Goal: Task Accomplishment & Management: Use online tool/utility

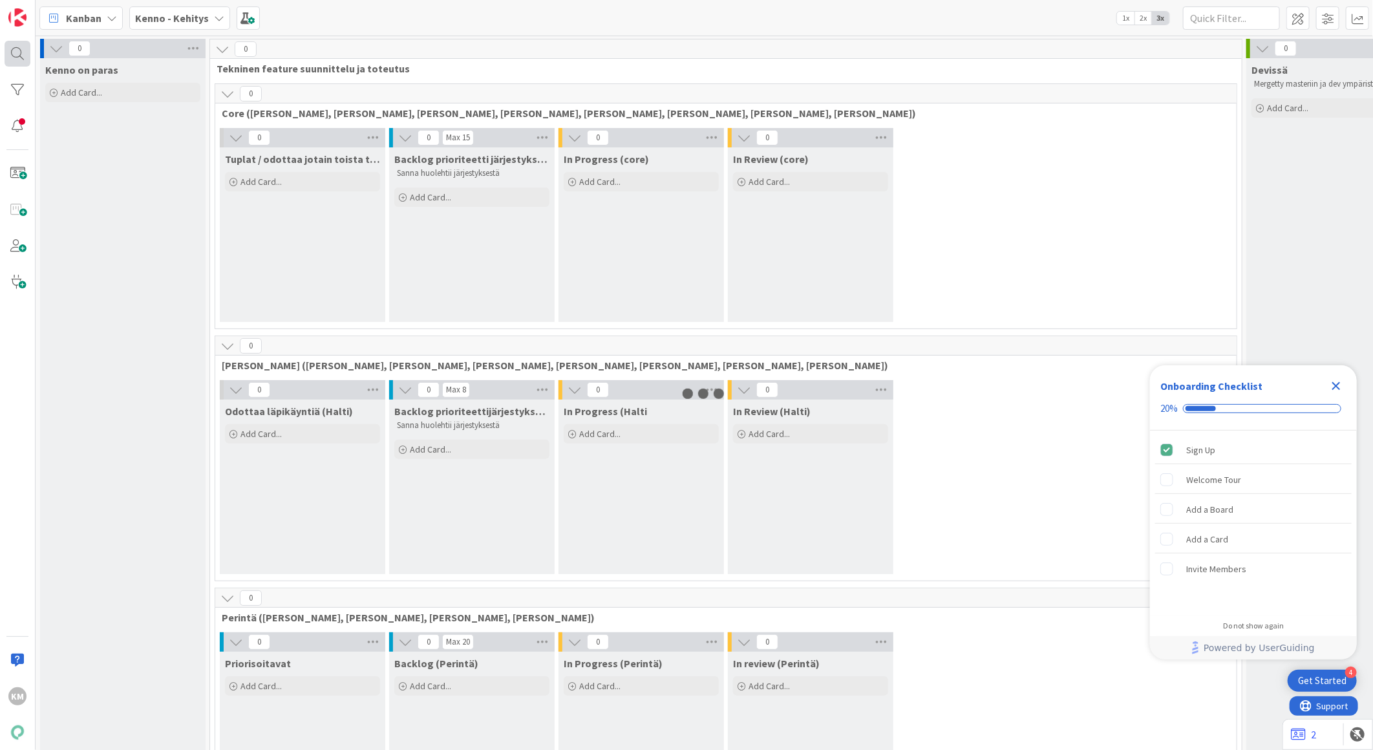
click at [17, 55] on div at bounding box center [18, 54] width 26 height 26
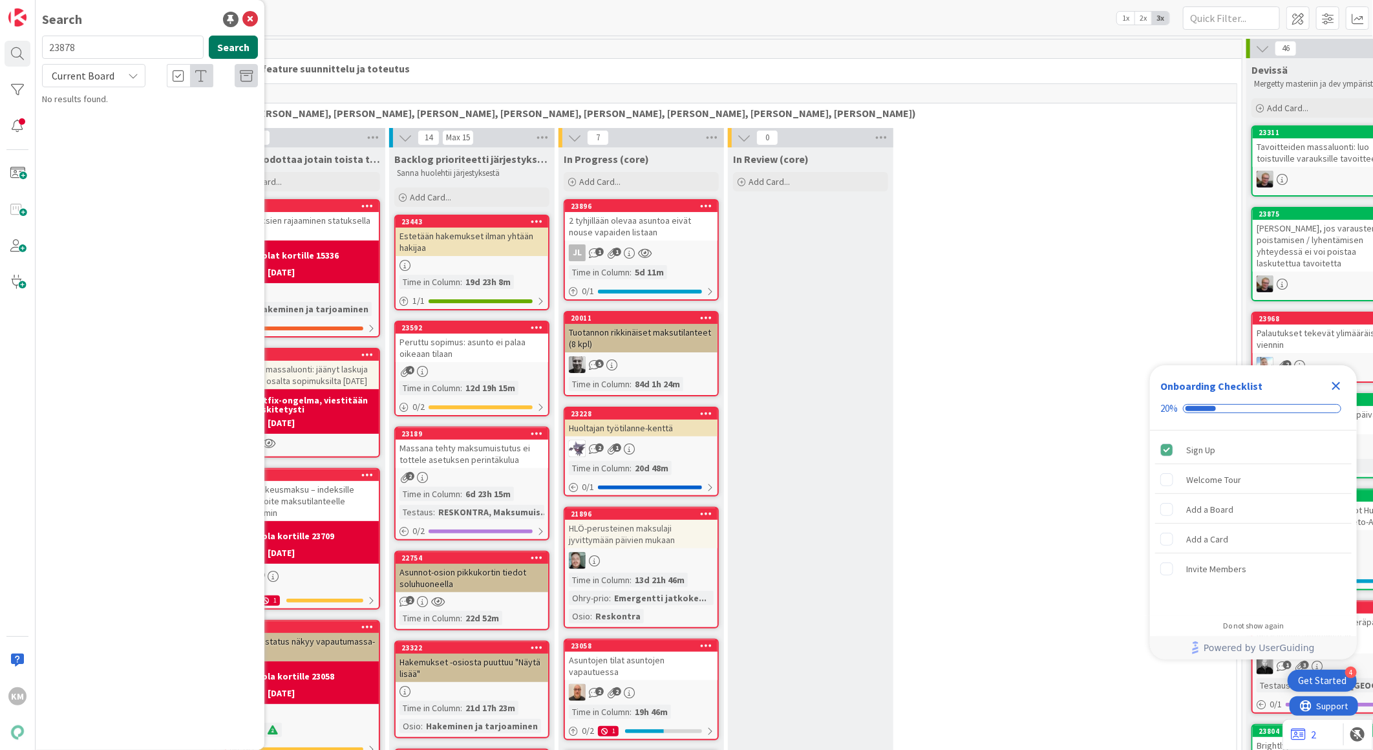
type input "23878"
click at [230, 42] on button "Search" at bounding box center [233, 47] width 49 height 23
click at [111, 76] on span "Current Board" at bounding box center [83, 75] width 63 height 13
click at [94, 138] on span "All Boards" at bounding box center [116, 129] width 134 height 19
click at [147, 100] on div "Kenno - Havainnot › Asiakaspalvelussa hoidettavat" at bounding box center [159, 102] width 198 height 12
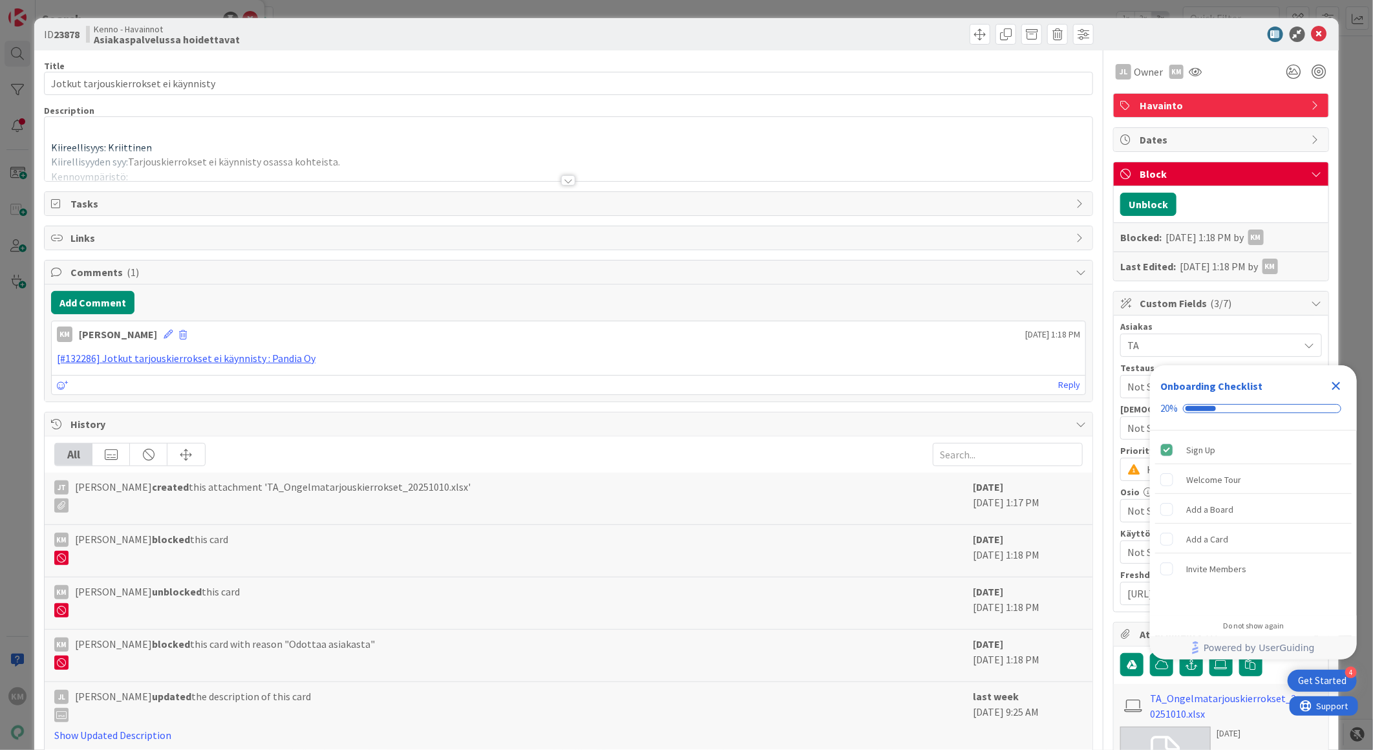
click at [1336, 383] on icon "Close Checklist" at bounding box center [1337, 386] width 16 height 16
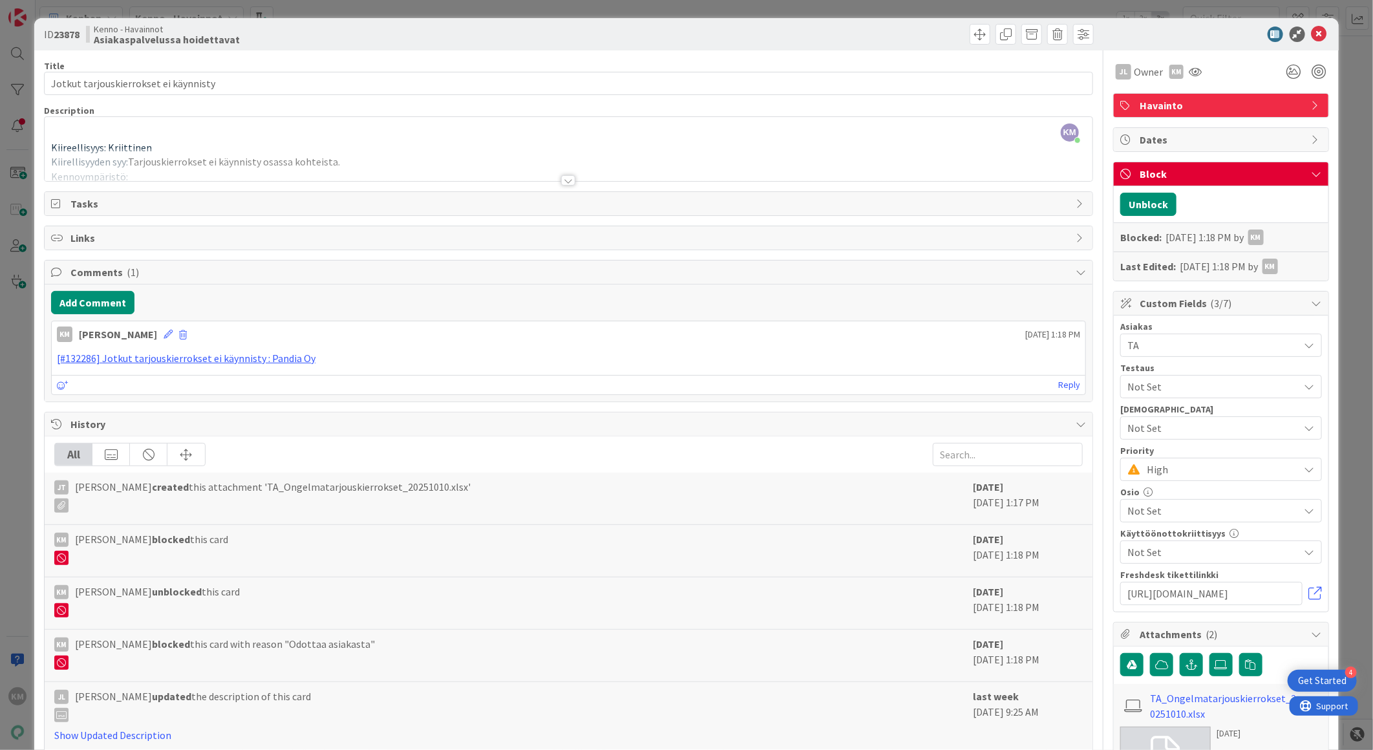
click at [561, 184] on div at bounding box center [568, 180] width 14 height 10
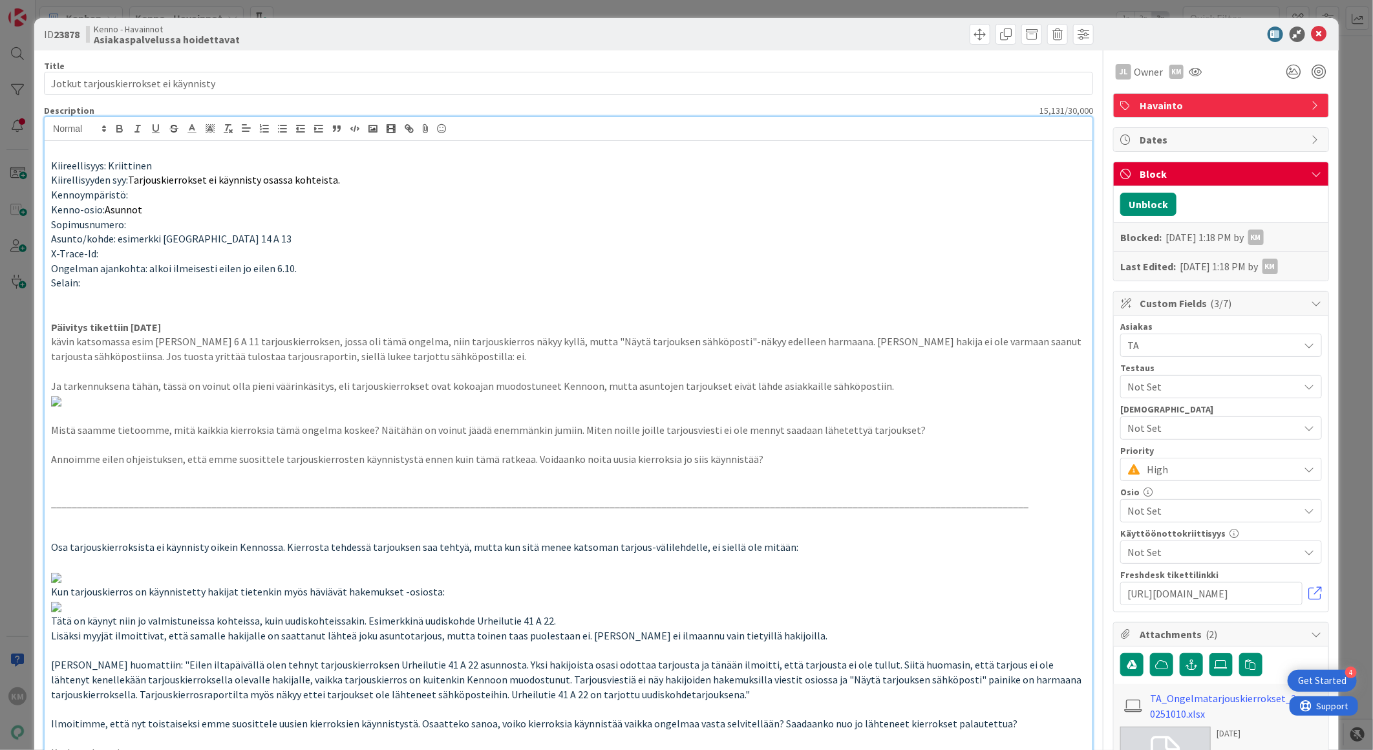
click at [105, 301] on p at bounding box center [568, 297] width 1035 height 15
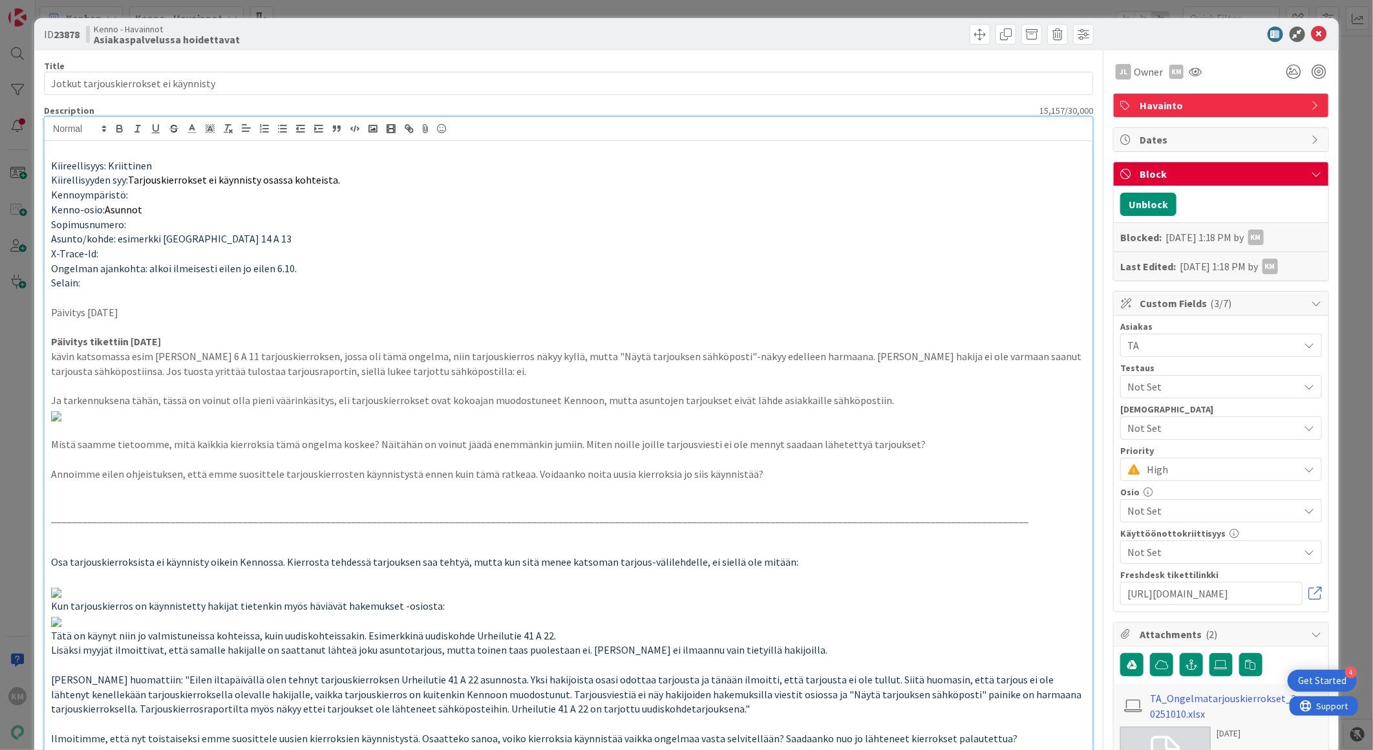
drag, startPoint x: 136, startPoint y: 312, endPoint x: 49, endPoint y: 309, distance: 86.7
drag, startPoint x: 71, startPoint y: 313, endPoint x: 350, endPoint y: 273, distance: 282.1
click at [350, 273] on p "Ongelman ajankohta: alkoi ilmeisesti eilen jo eilen 6.10." at bounding box center [568, 268] width 1035 height 15
drag, startPoint x: 139, startPoint y: 317, endPoint x: 39, endPoint y: 302, distance: 101.3
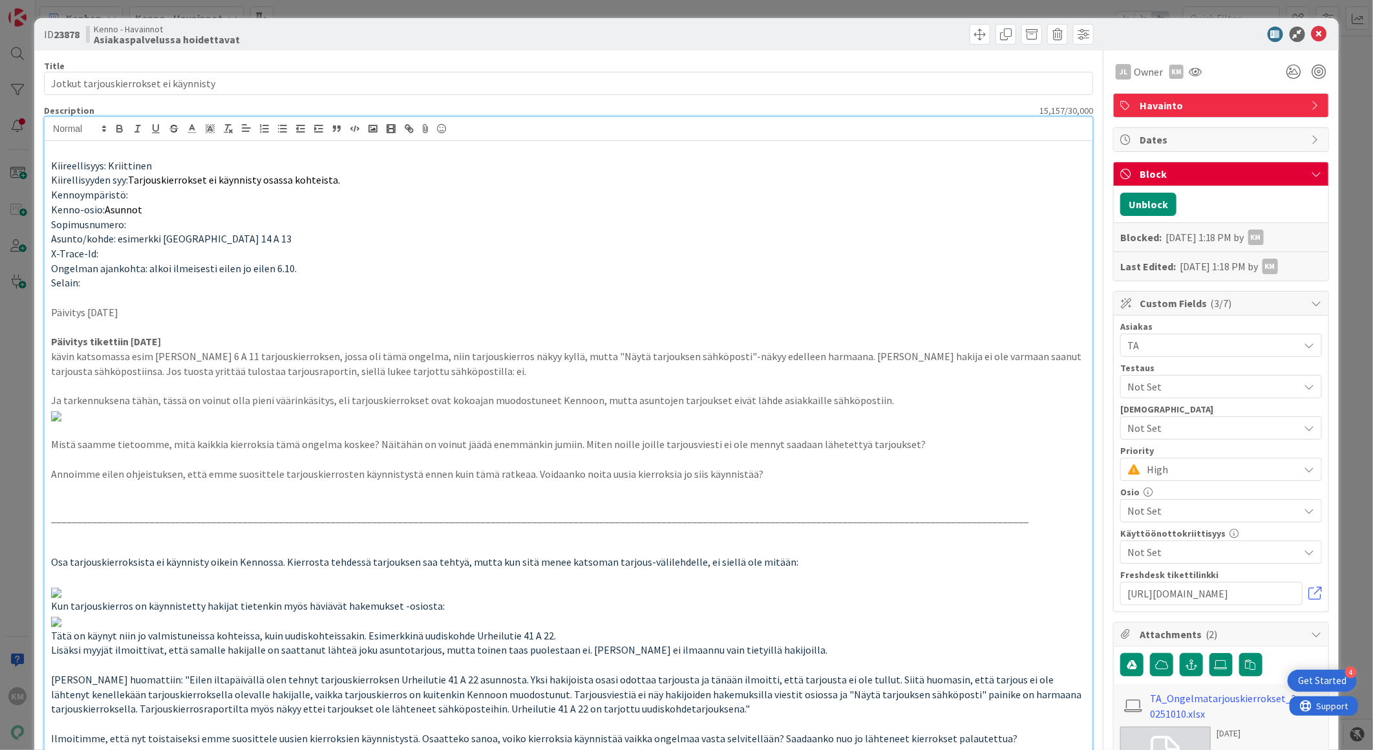
drag, startPoint x: 121, startPoint y: 130, endPoint x: 134, endPoint y: 164, distance: 36.3
click at [121, 131] on icon "button" at bounding box center [119, 130] width 5 height 3
click at [154, 307] on p "Päivitys [DATE]" at bounding box center [568, 312] width 1035 height 15
click at [173, 315] on p "Päivitys [DATE]" at bounding box center [568, 312] width 1035 height 15
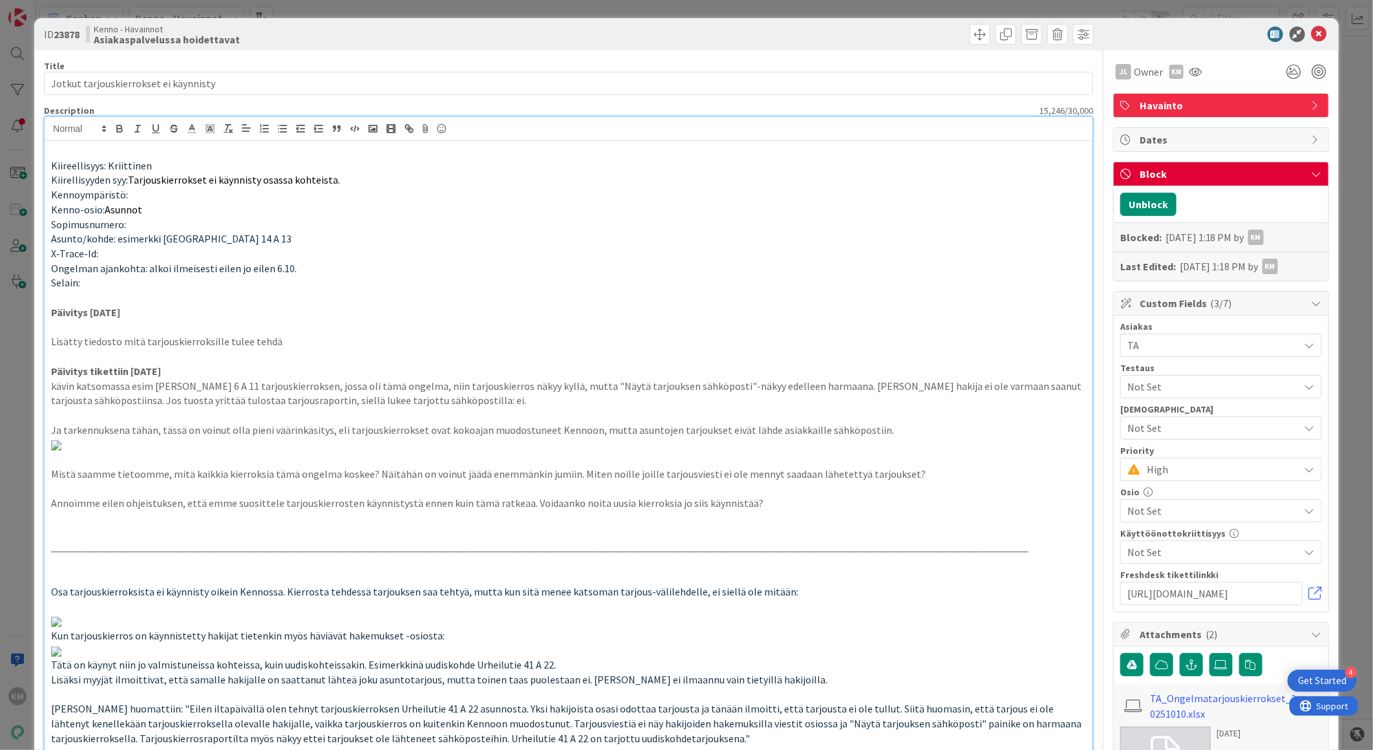
drag, startPoint x: 385, startPoint y: 340, endPoint x: 744, endPoint y: 341, distance: 358.8
click at [744, 341] on p "Asiakas lähetti tiedoston jossa määritelty mitä tarjouskierroksille pitää tehdä…" at bounding box center [568, 341] width 1035 height 15
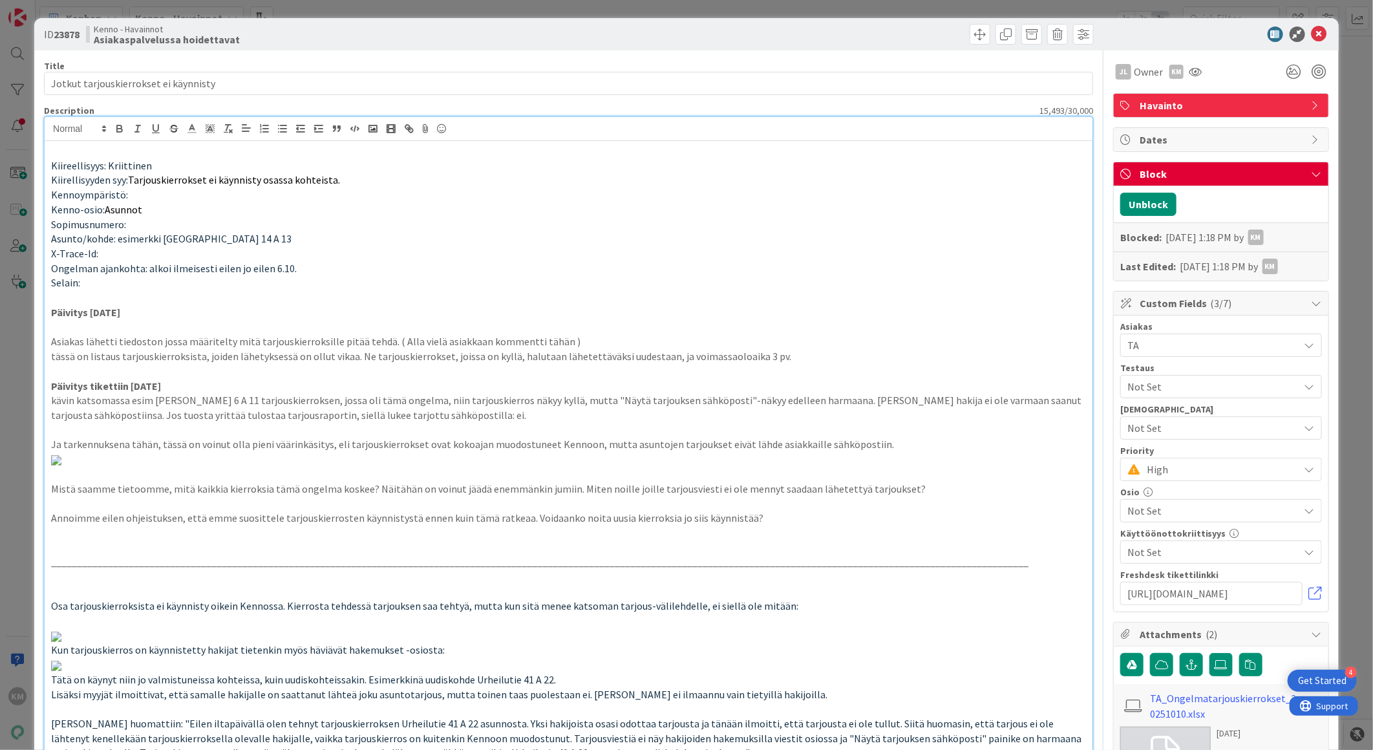
click at [54, 358] on p "tässä on listaus tarjouskierroksista, joiden lähetyksessä on ollut vikaa. Ne ta…" at bounding box center [568, 356] width 1035 height 15
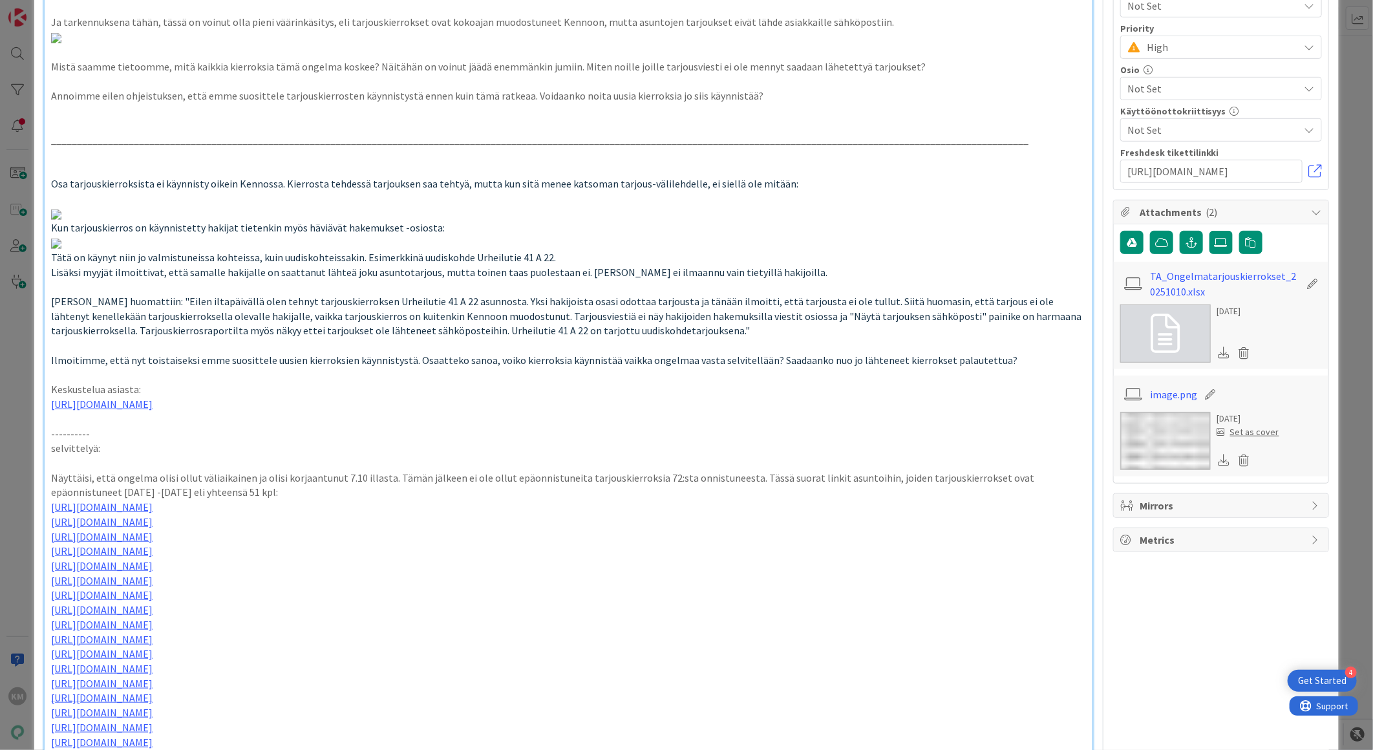
scroll to position [431, 0]
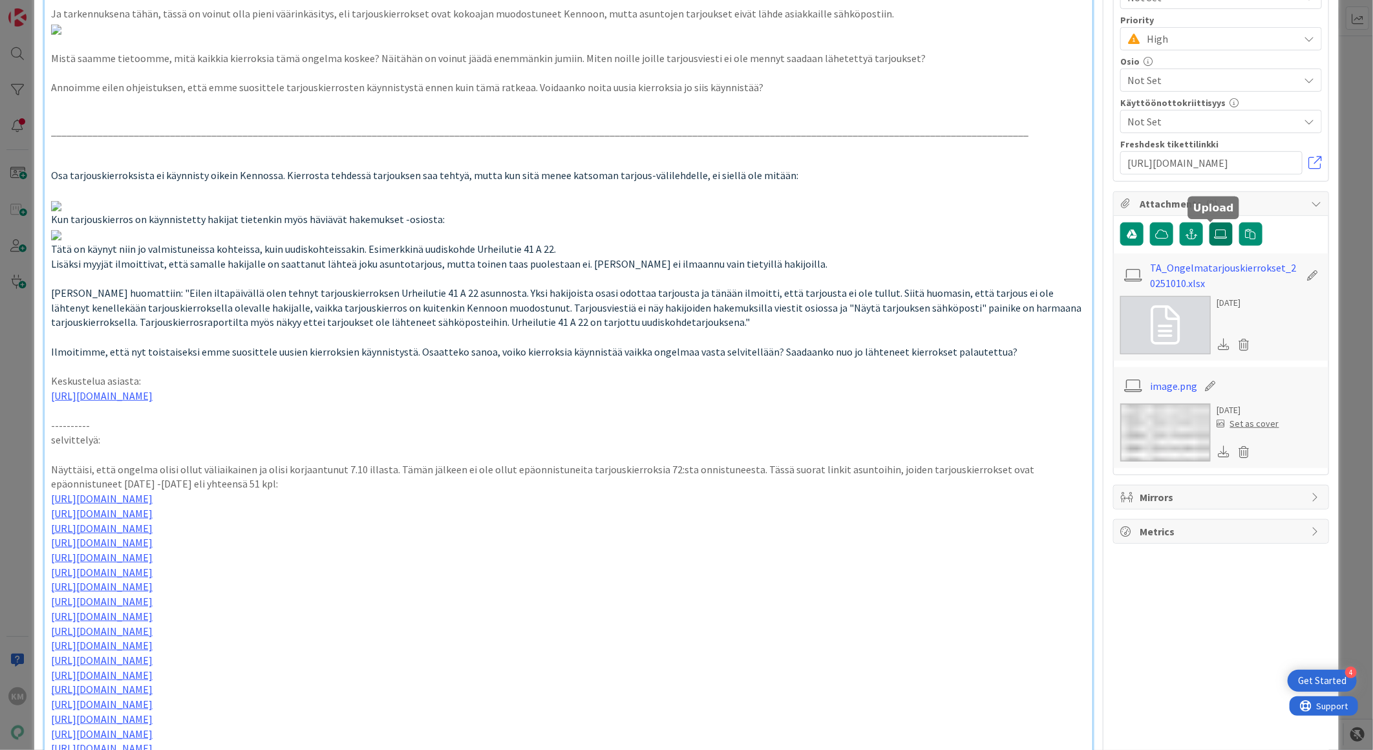
click at [1216, 242] on label at bounding box center [1221, 233] width 23 height 23
click at [1210, 222] on input "file" at bounding box center [1210, 222] width 0 height 0
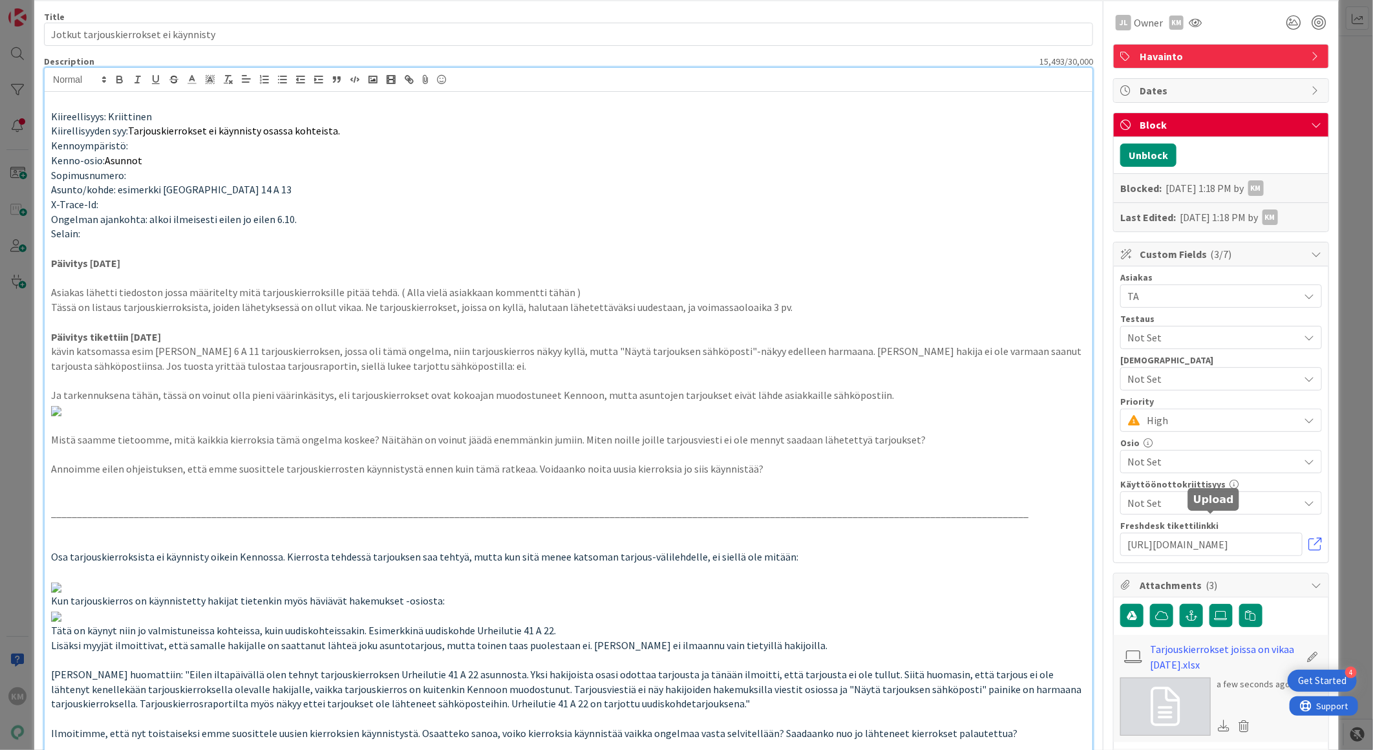
scroll to position [0, 0]
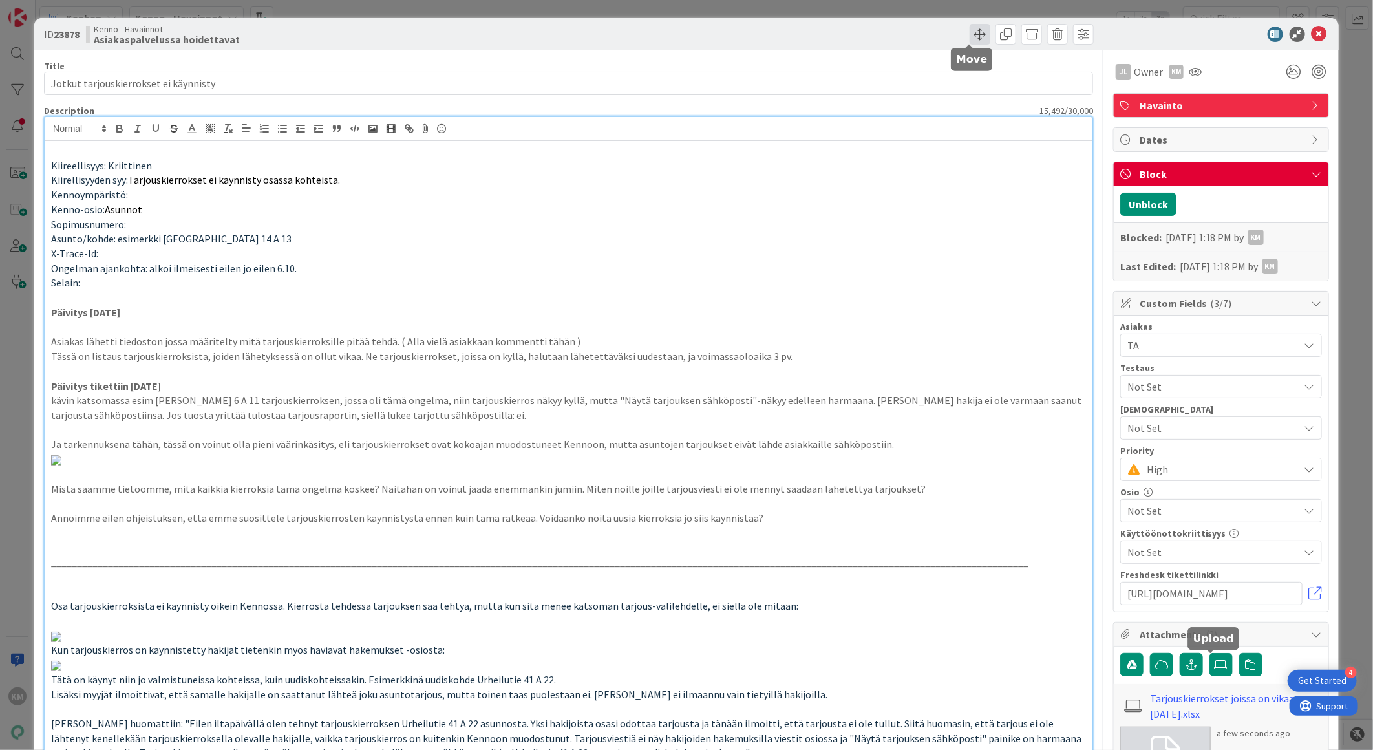
click at [970, 29] on span at bounding box center [980, 34] width 21 height 21
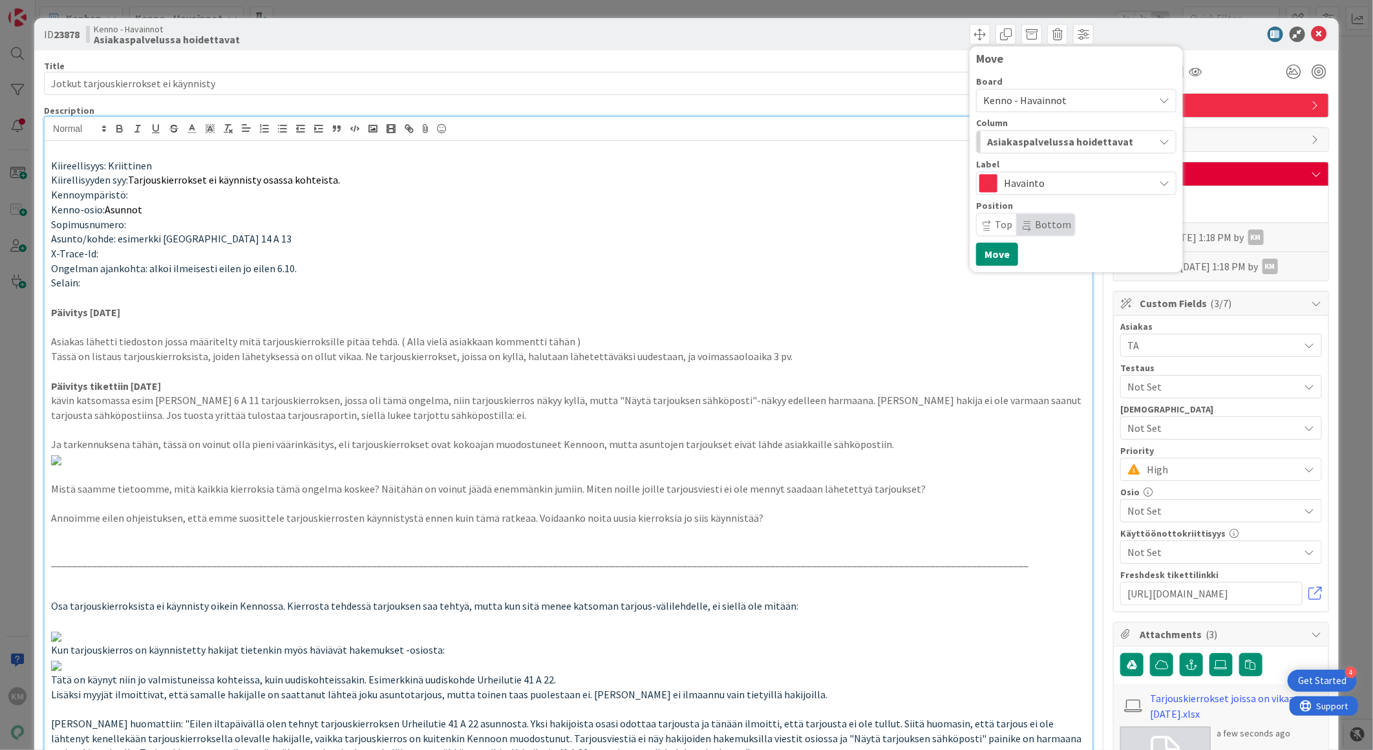
click at [1102, 146] on span "Asiakaspalvelussa hoidettavat" at bounding box center [1060, 141] width 146 height 17
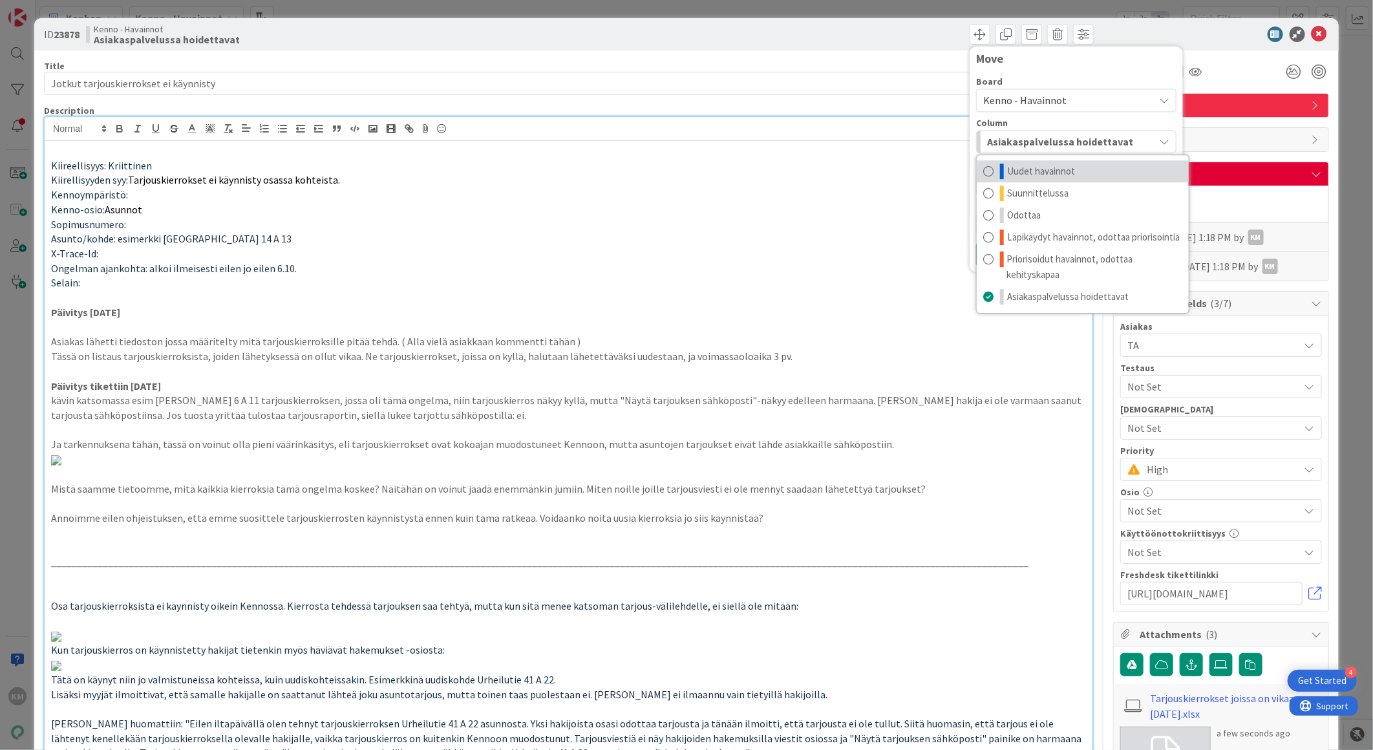
click at [1072, 173] on link "Uudet havainnot" at bounding box center [1083, 171] width 212 height 22
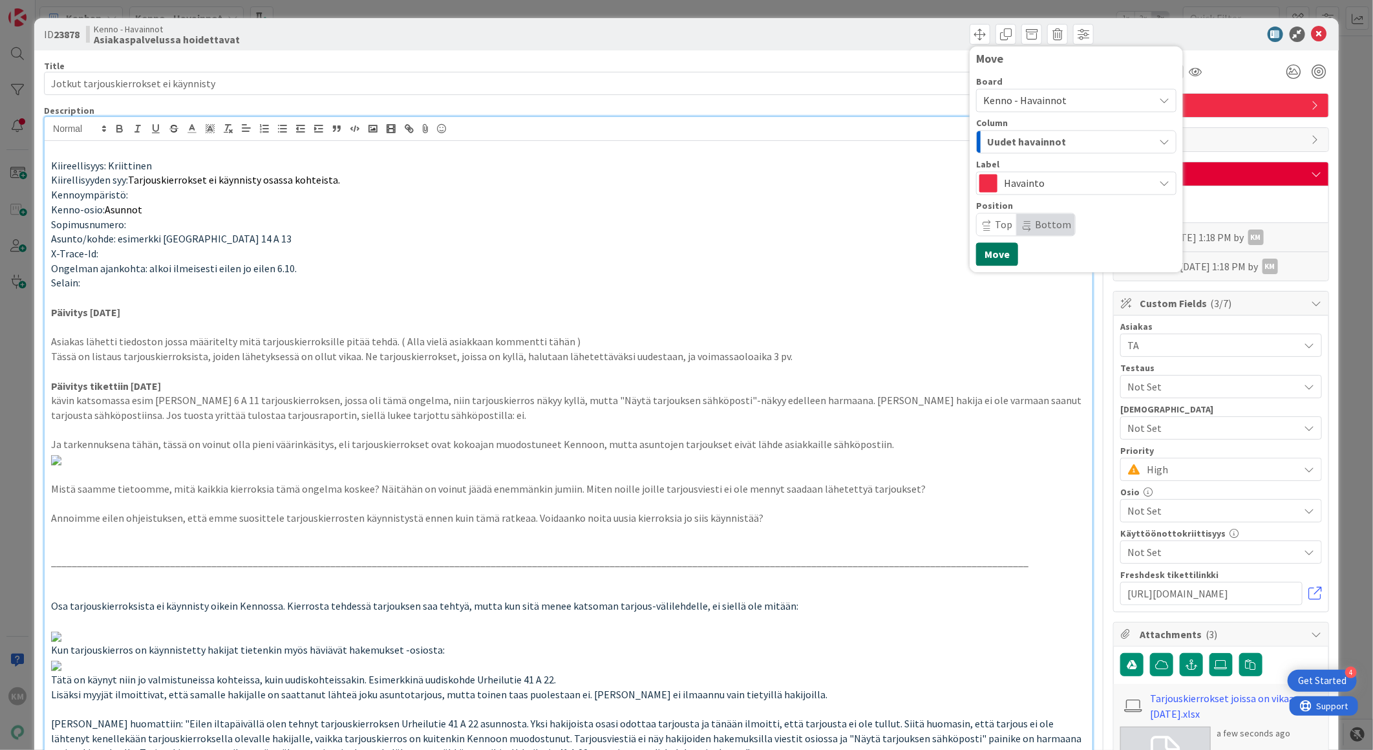
click at [988, 257] on button "Move" at bounding box center [997, 253] width 42 height 23
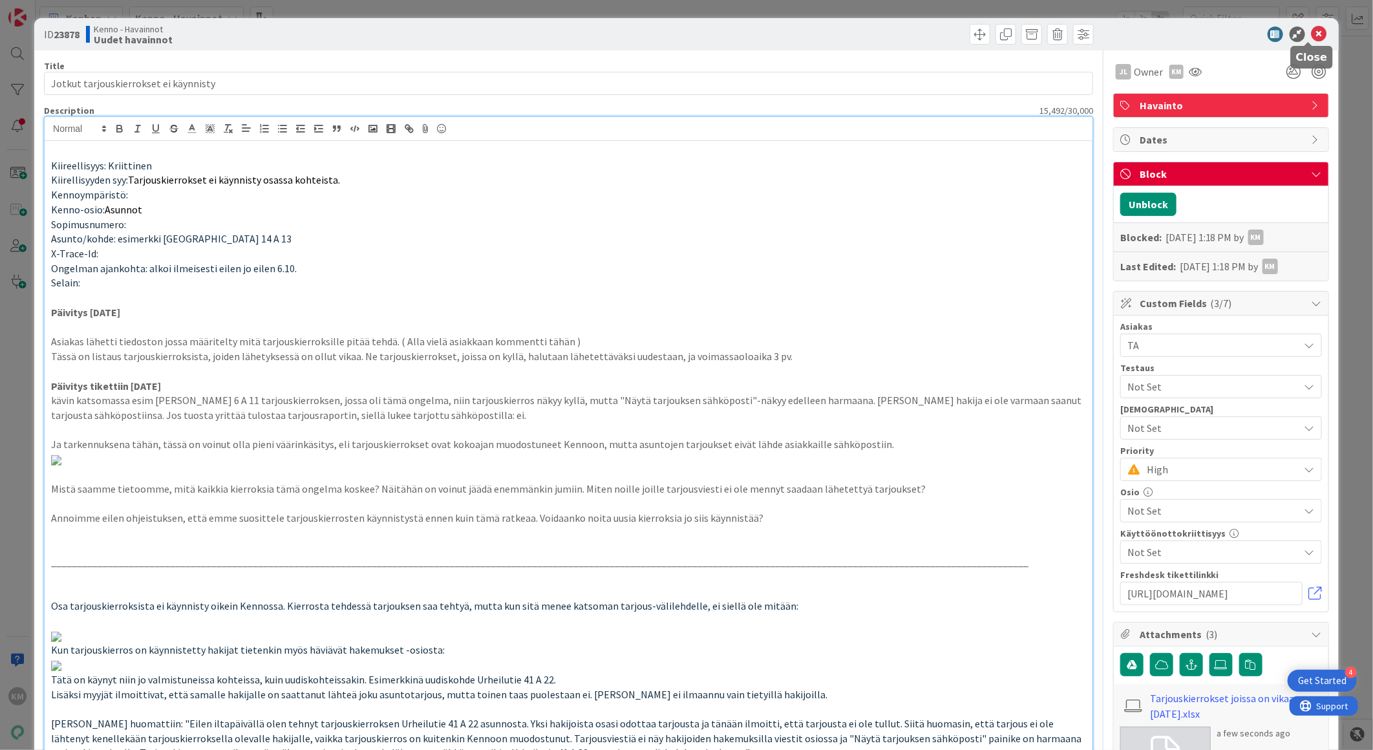
click at [1312, 28] on icon at bounding box center [1320, 35] width 16 height 16
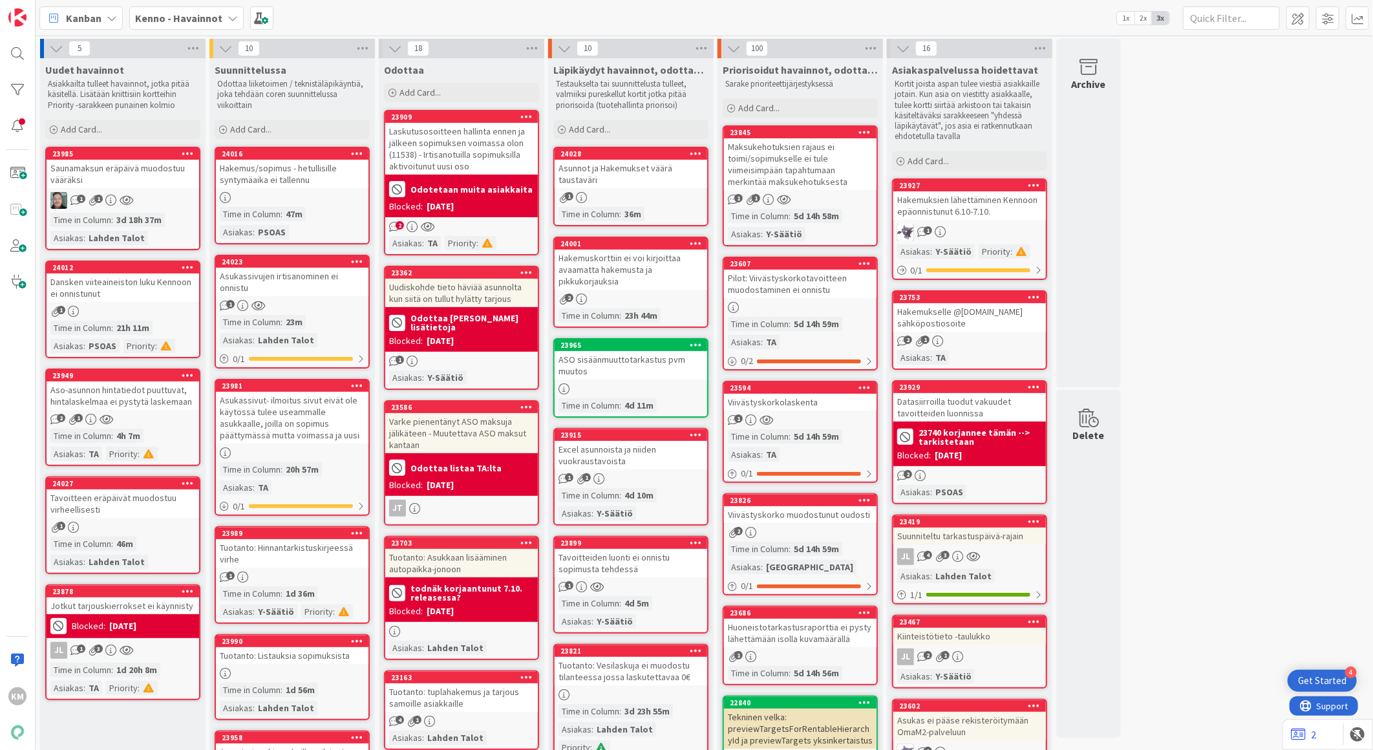
click at [151, 184] on div "Saunamaksun eräpäivä muodostuu vääräksi" at bounding box center [123, 174] width 153 height 28
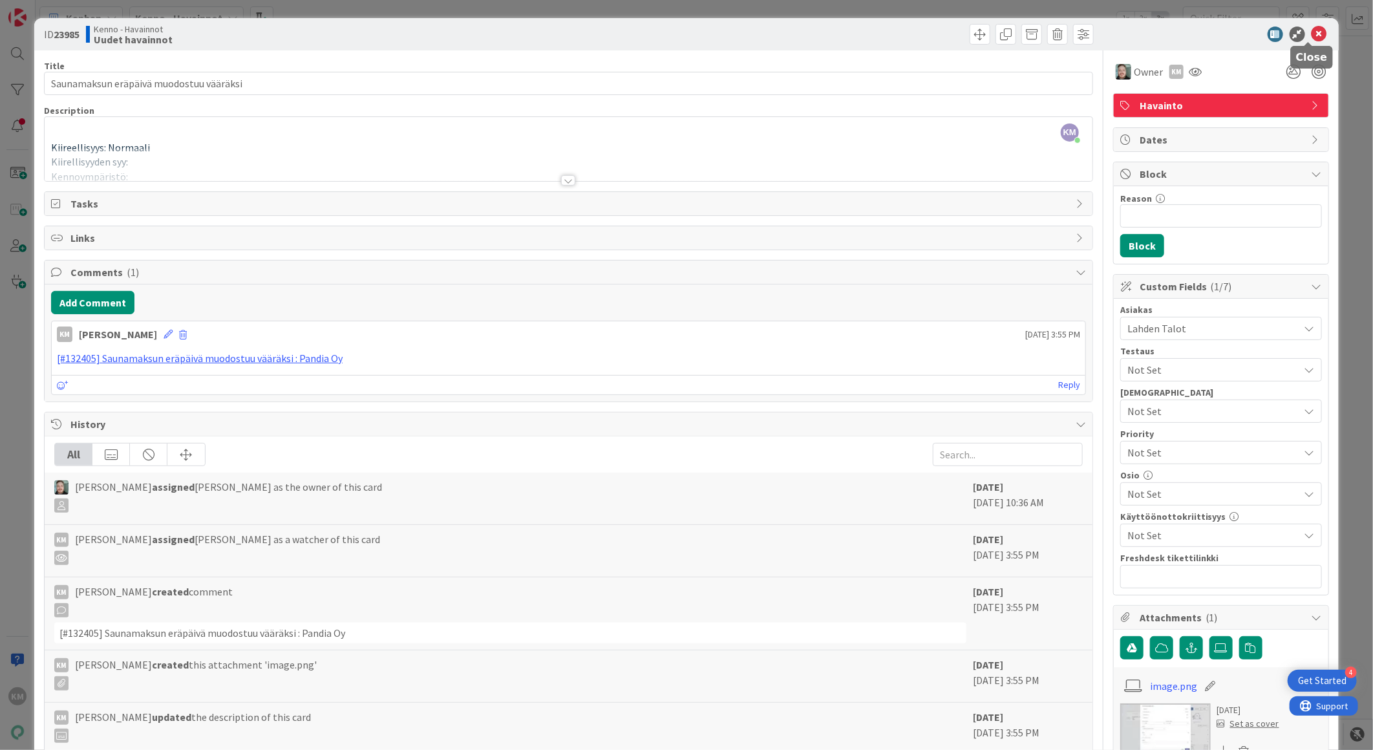
click at [1312, 32] on icon at bounding box center [1320, 35] width 16 height 16
